Goal: Task Accomplishment & Management: Manage account settings

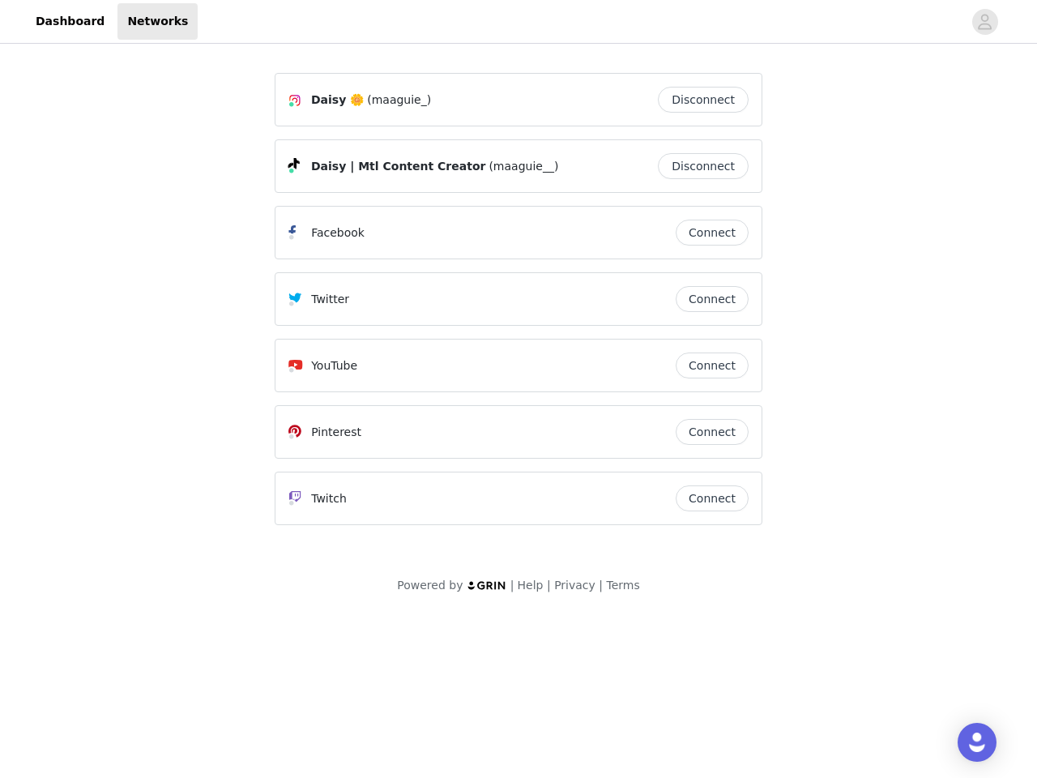
click at [519, 306] on div "Twitter" at bounding box center [481, 298] width 387 height 19
click at [519, 22] on div at bounding box center [580, 21] width 765 height 36
click at [985, 22] on icon "avatar" at bounding box center [984, 22] width 15 height 26
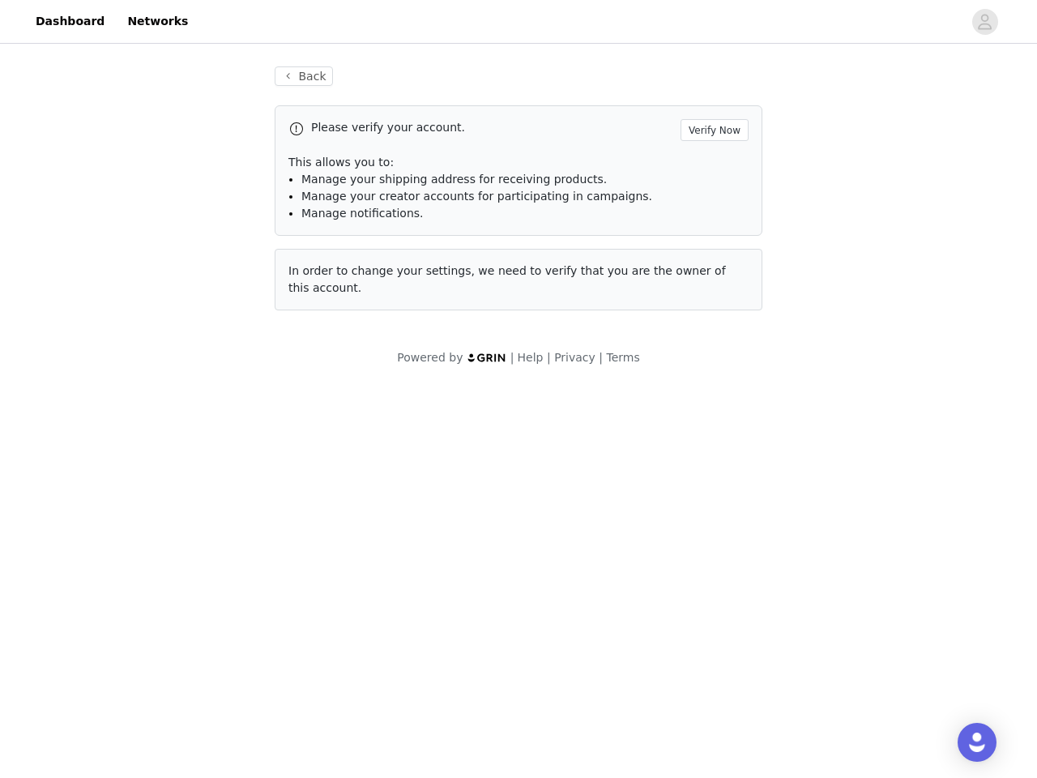
click at [707, 100] on div "Back Please verify your account. Verify Now This allows you to: Manage your shi…" at bounding box center [518, 188] width 527 height 283
click at [707, 166] on p "This allows you to:" at bounding box center [518, 162] width 460 height 17
click at [712, 233] on div "Please verify your account. Verify Now This allows you to: Manage your shipping…" at bounding box center [519, 170] width 488 height 130
click at [712, 299] on div "Back Please verify your account. Verify Now This allows you to: Manage your shi…" at bounding box center [518, 188] width 527 height 283
click at [712, 365] on div "Powered by | Help | Privacy | Terms" at bounding box center [518, 367] width 1037 height 36
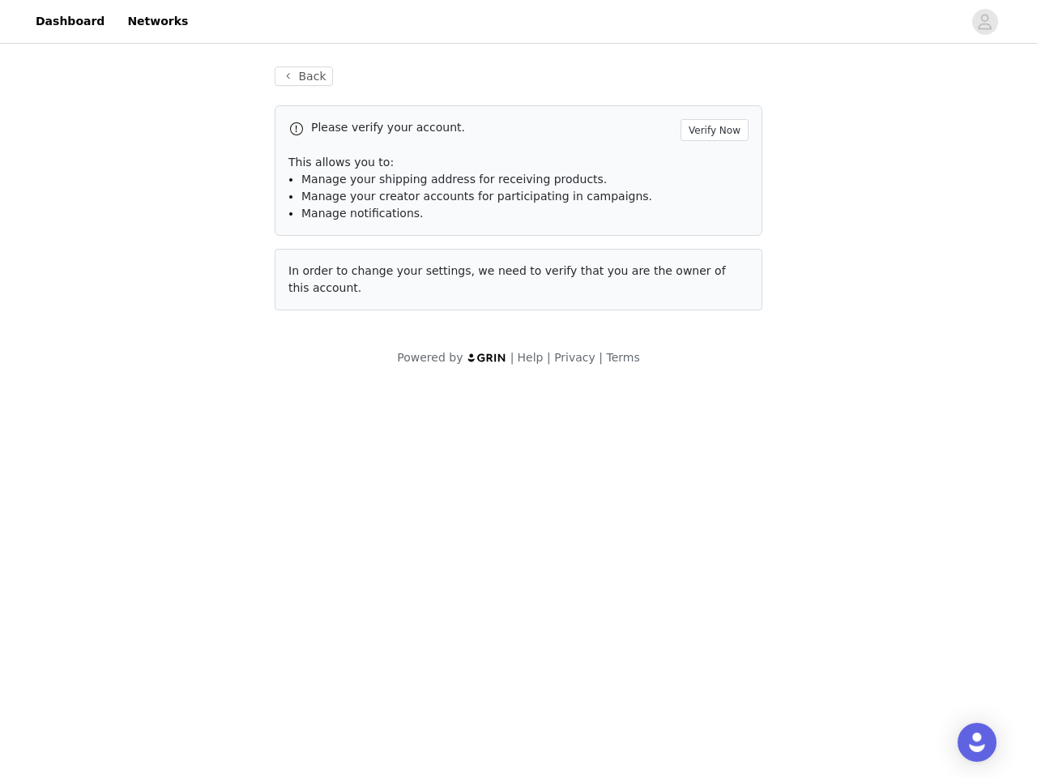
click at [712, 432] on body "Dashboard Networks Back Please verify your account. Verify Now This allows you …" at bounding box center [518, 389] width 1037 height 778
click at [712, 498] on body "Dashboard Networks Back Please verify your account. Verify Now This allows you …" at bounding box center [518, 389] width 1037 height 778
